Goal: Task Accomplishment & Management: Manage account settings

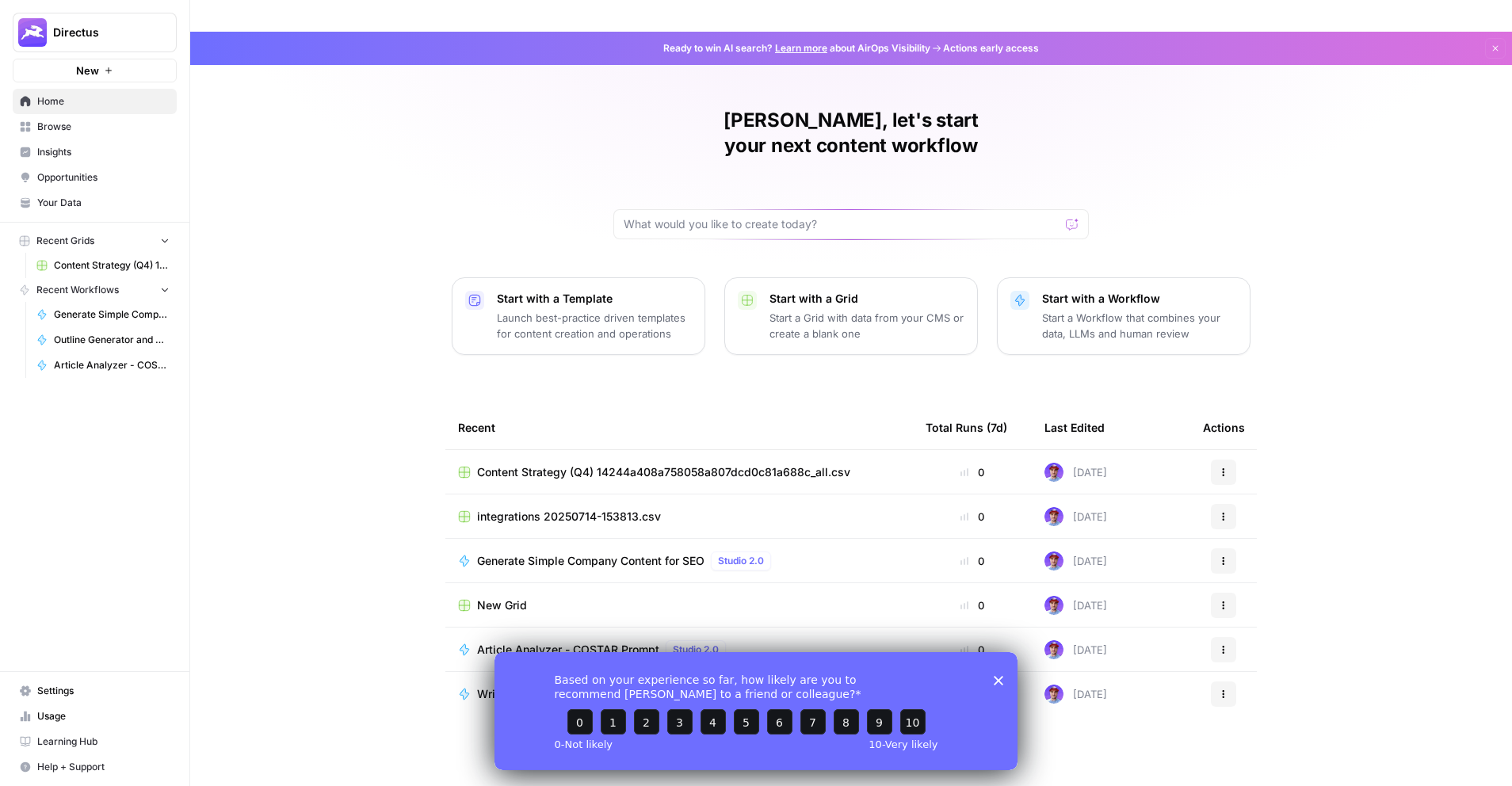
click at [796, 42] on link "Learn more" at bounding box center [801, 47] width 53 height 12
click at [53, 694] on span "Settings" at bounding box center [104, 691] width 132 height 14
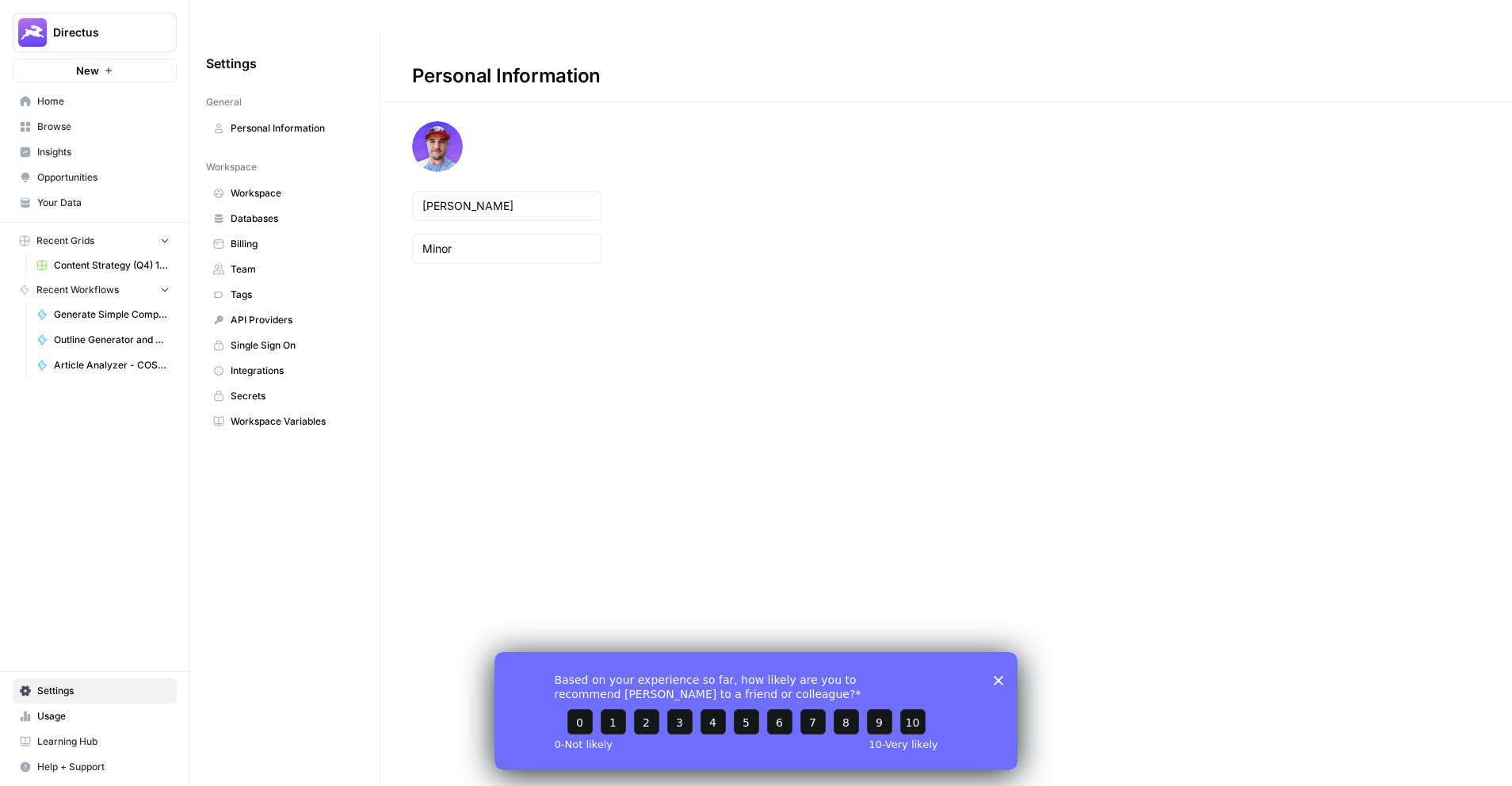
click at [251, 257] on link "Team" at bounding box center [285, 269] width 158 height 25
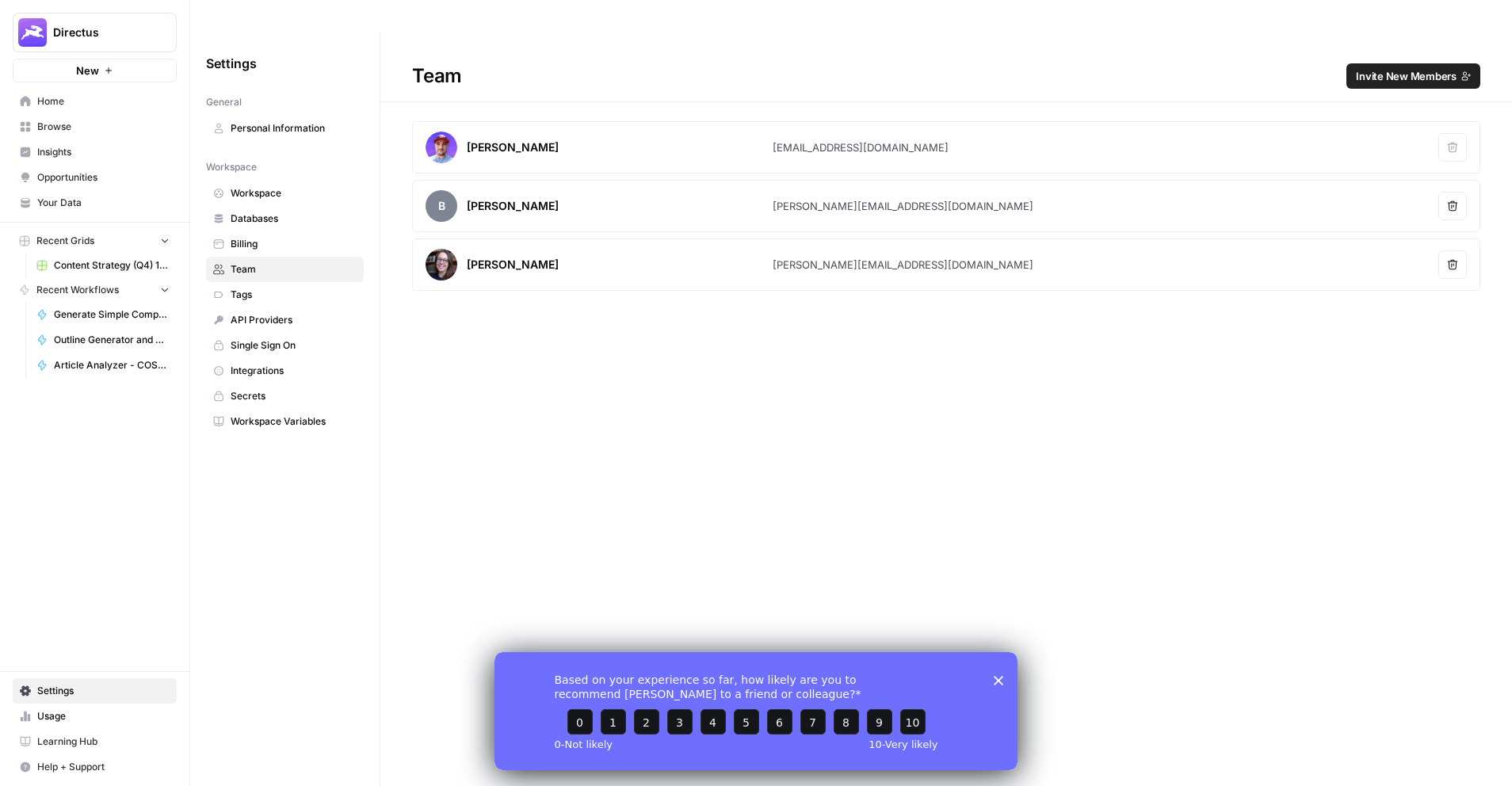
click at [1442, 251] on button "Remove user" at bounding box center [1452, 265] width 29 height 29
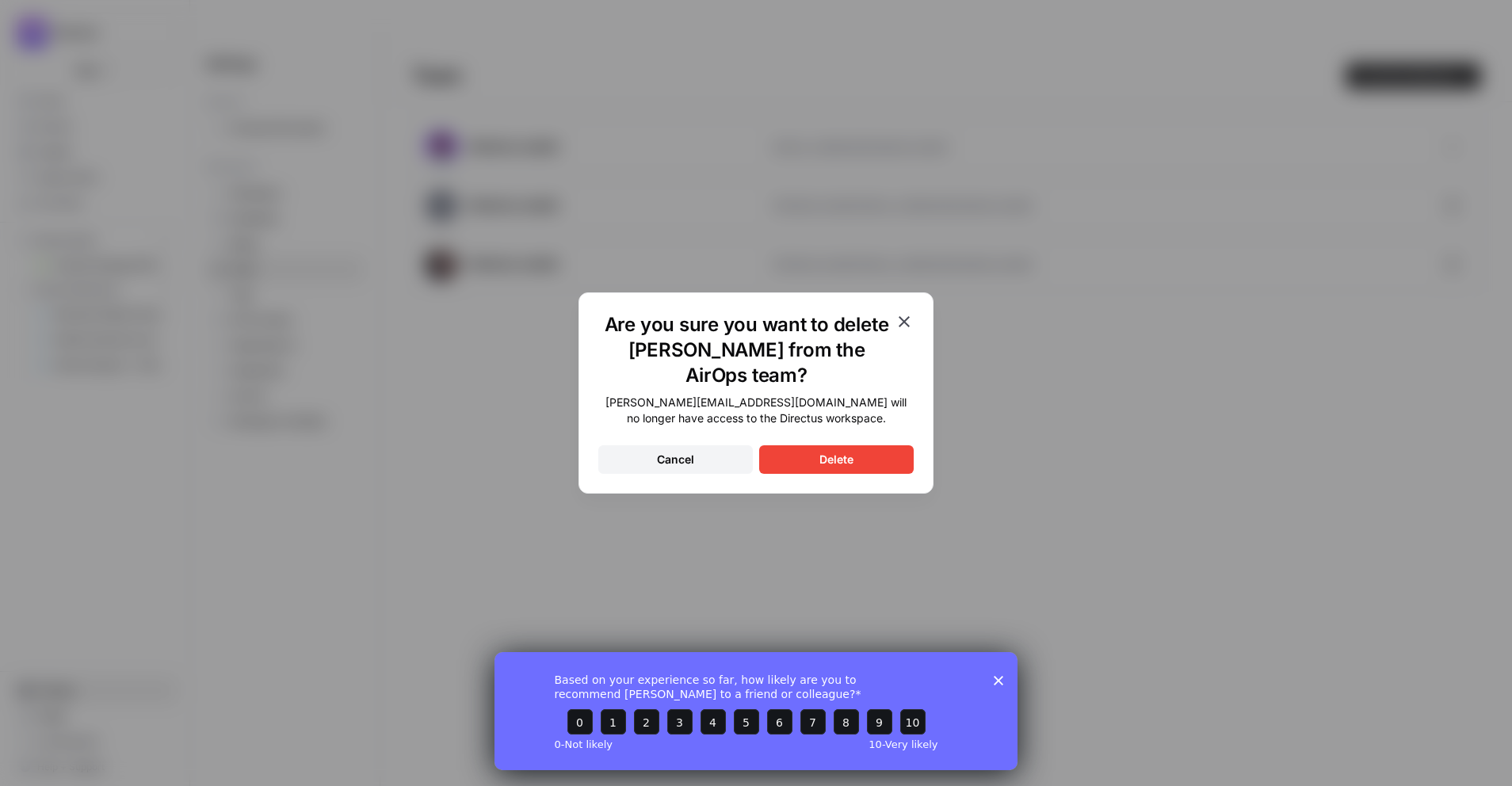
click at [816, 459] on button "Delete" at bounding box center [835, 459] width 154 height 29
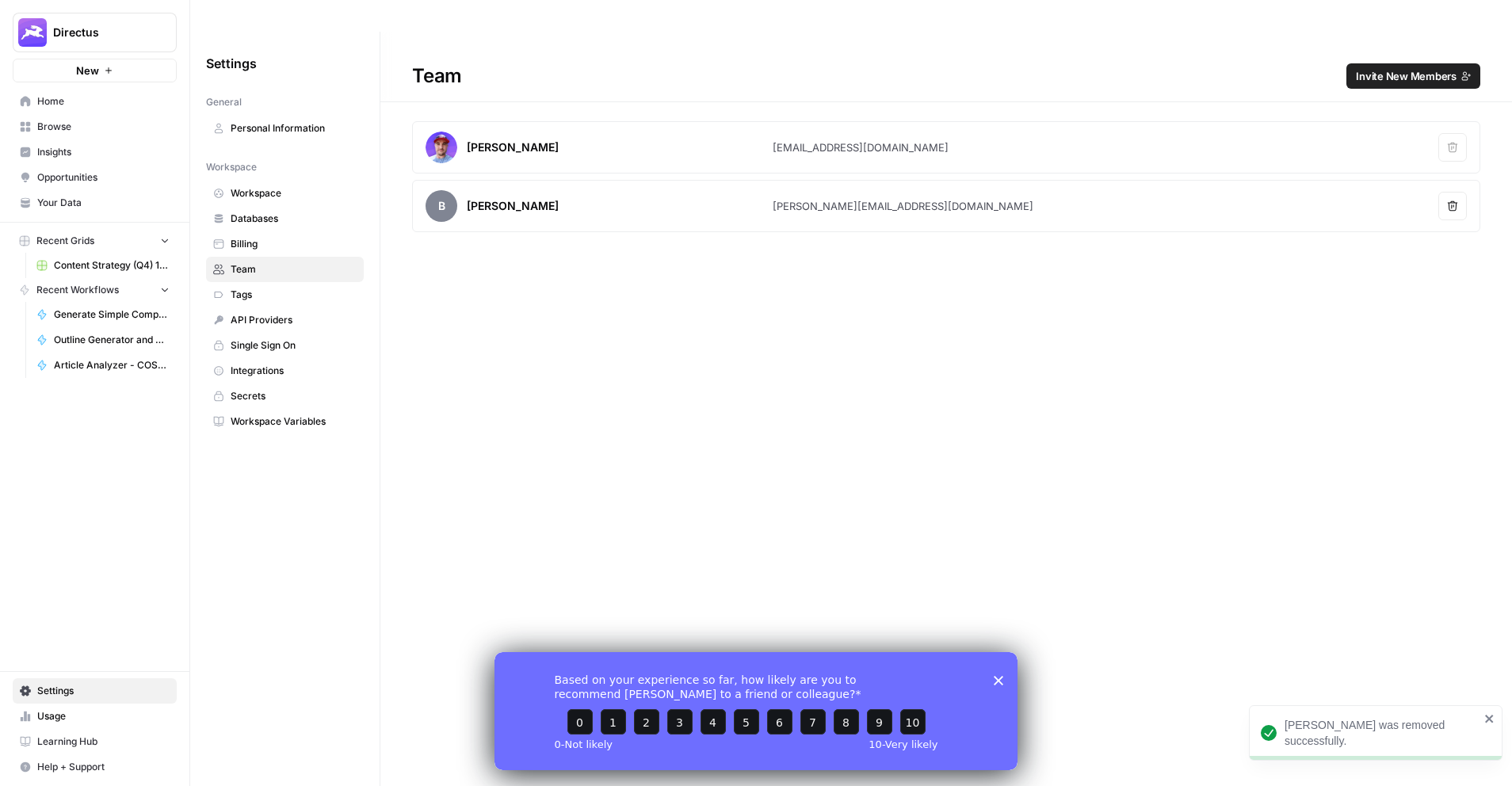
click at [1001, 678] on icon "Close survey" at bounding box center [998, 679] width 10 height 10
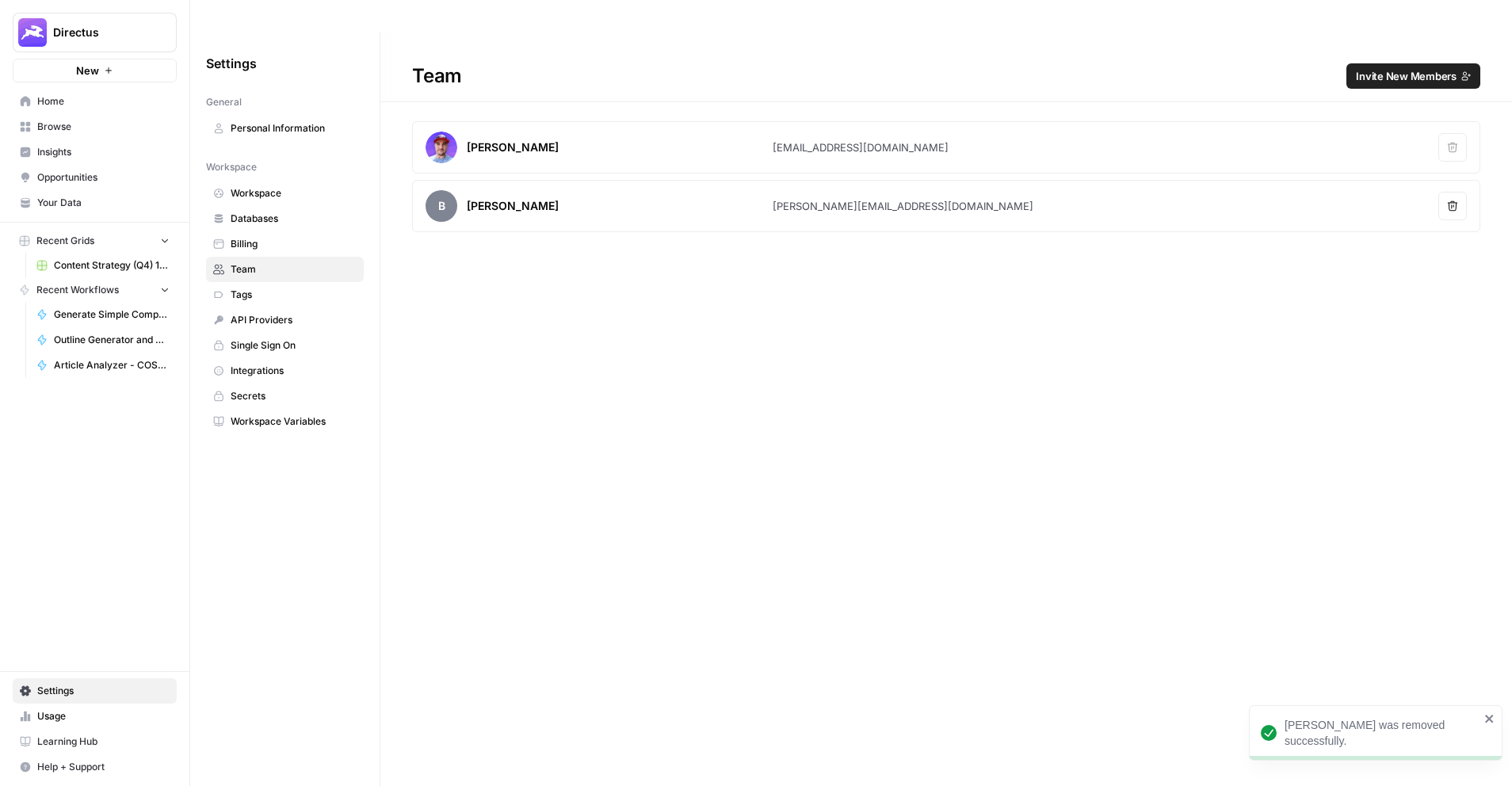
click at [1394, 68] on span "Invite New Members" at bounding box center [1406, 76] width 101 height 16
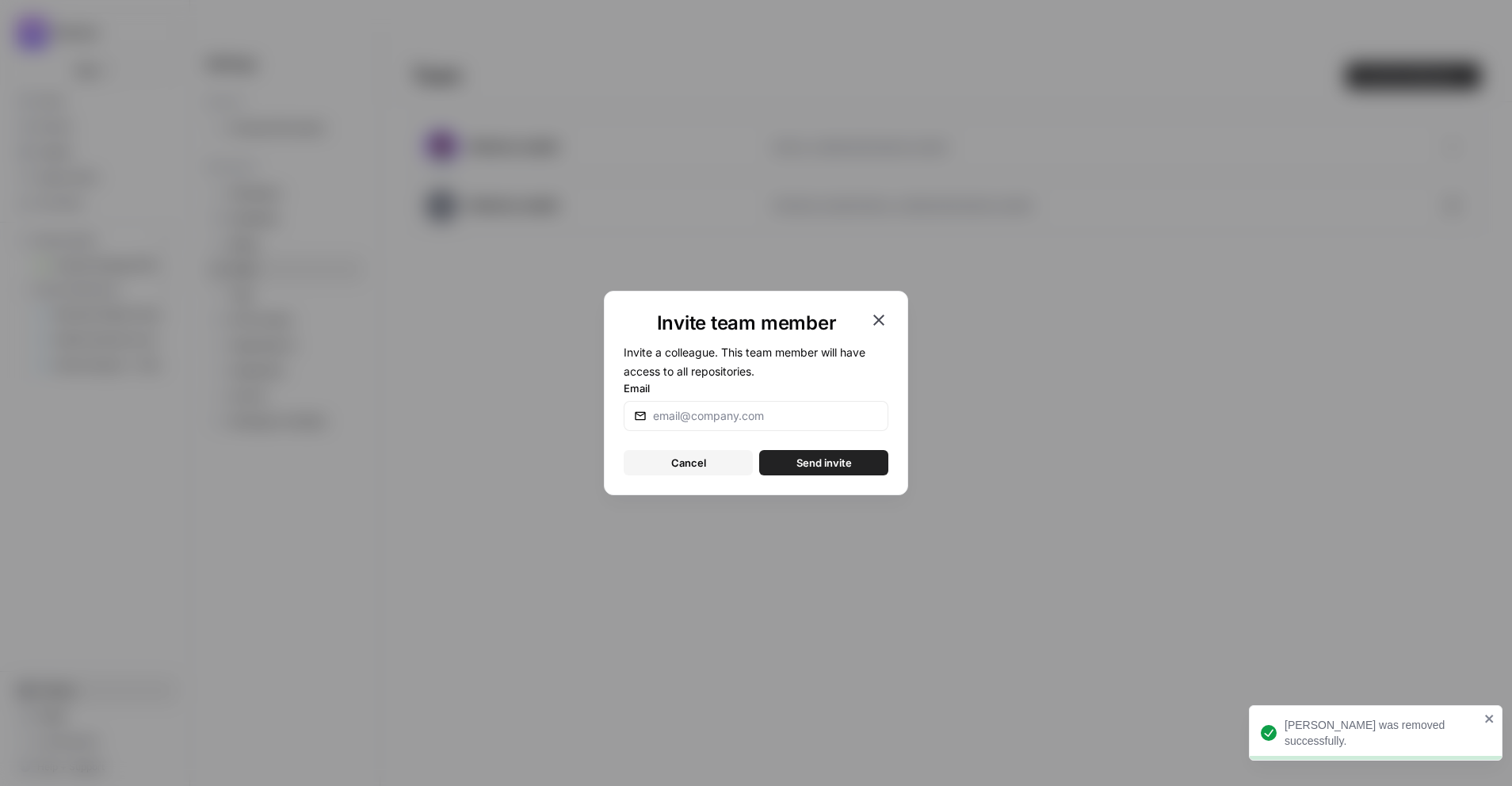
click at [765, 401] on div at bounding box center [756, 416] width 264 height 30
type input "[PERSON_NAME][EMAIL_ADDRESS][DOMAIN_NAME]"
click at [759, 450] on button "Send invite" at bounding box center [823, 462] width 129 height 25
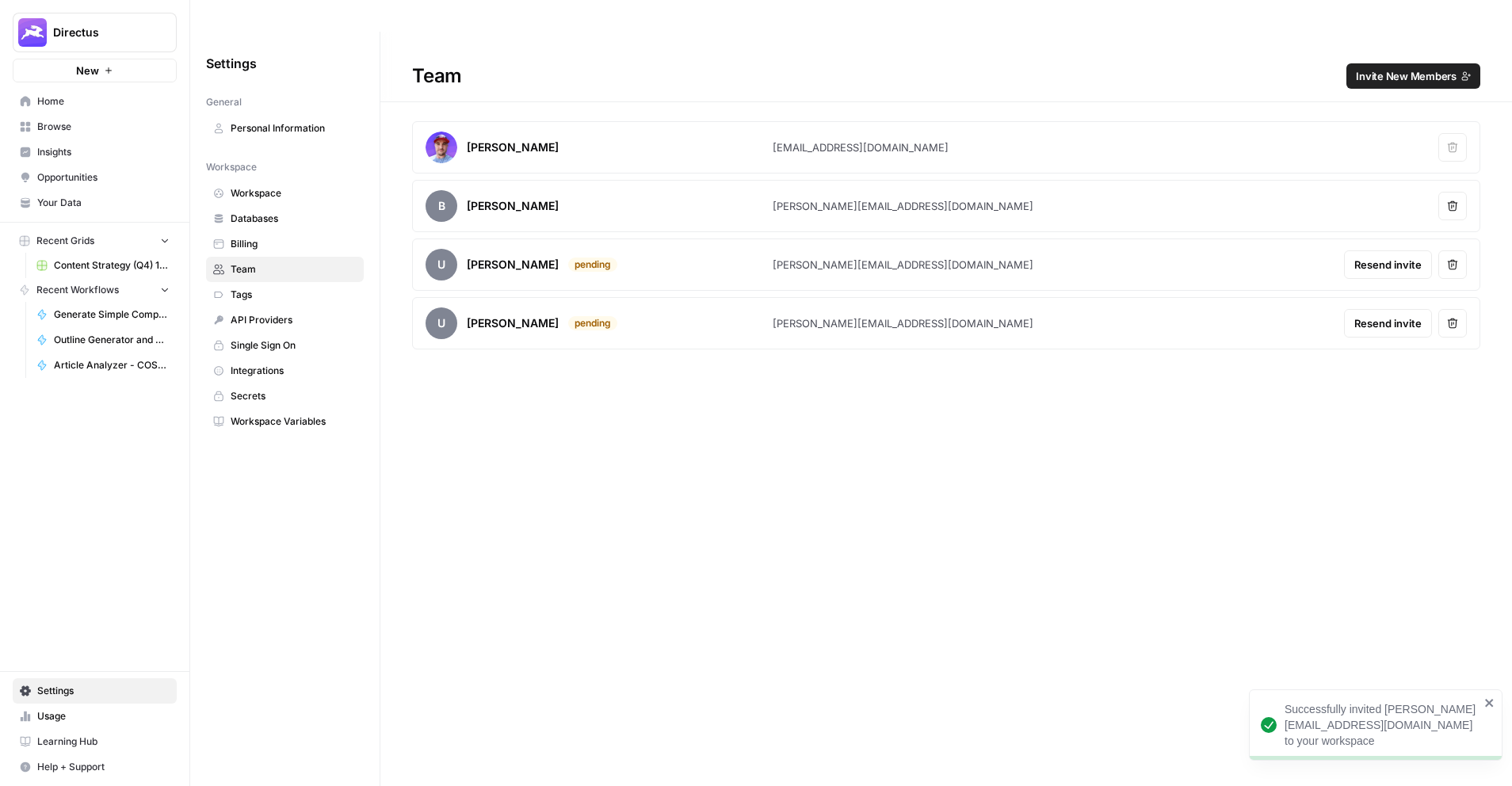
click at [585, 352] on div "Team Invite New Members [PERSON_NAME] [PERSON_NAME][EMAIL_ADDRESS][DOMAIN_NAME]…" at bounding box center [946, 425] width 1132 height 786
click at [110, 262] on span "Content Strategy (Q4) 14244a408a758058a807dcd0c81a688c_all.csv" at bounding box center [112, 265] width 116 height 14
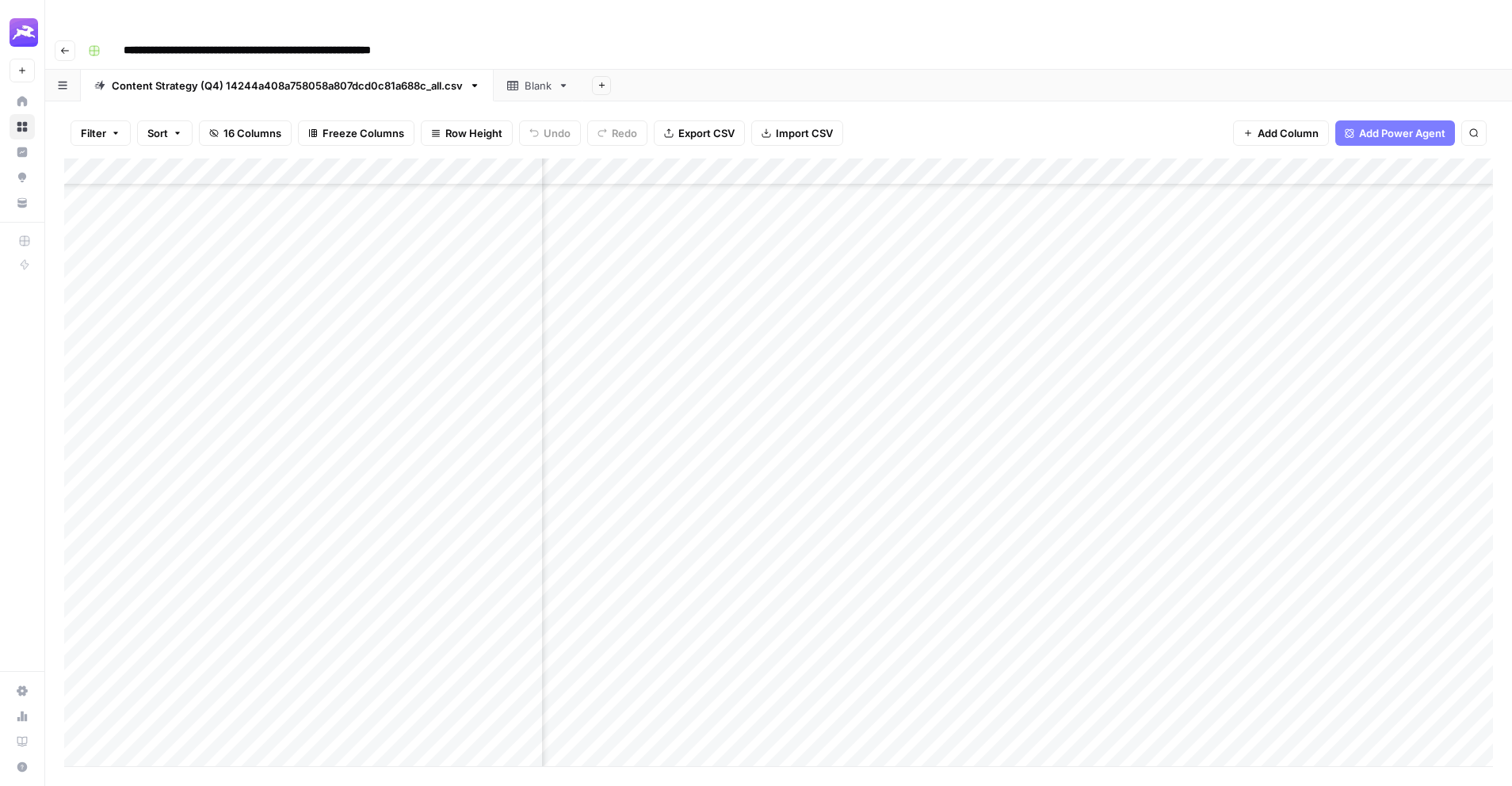
scroll to position [0, 398]
